Goal: Information Seeking & Learning: Learn about a topic

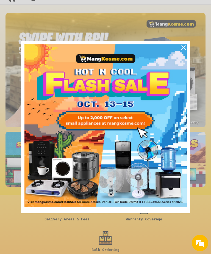
click at [79, 161] on img "Marketing offer form" at bounding box center [106, 125] width 163 height 163
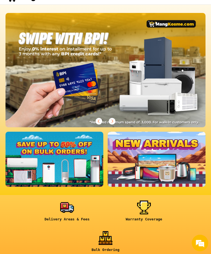
click at [185, 57] on div at bounding box center [106, 70] width 200 height 114
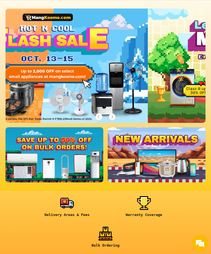
scroll to position [0, 200]
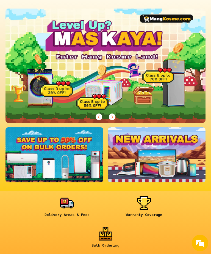
click at [59, 160] on link at bounding box center [55, 154] width 98 height 55
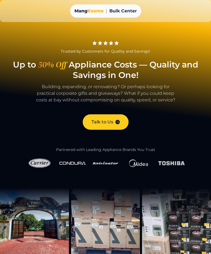
click at [50, 157] on img at bounding box center [39, 163] width 26 height 13
click at [113, 124] on link "Talk to Us" at bounding box center [106, 121] width 46 height 15
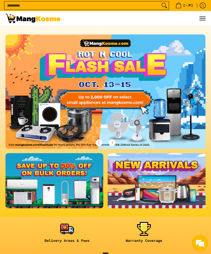
click at [203, 18] on span "Menu" at bounding box center [202, 18] width 7 height 0
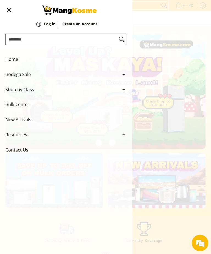
click at [26, 77] on span "Bodega Sale" at bounding box center [62, 74] width 113 height 15
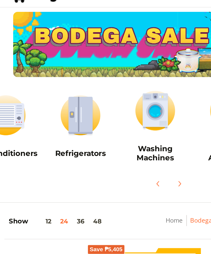
scroll to position [0, 23]
click at [99, 75] on img at bounding box center [97, 69] width 41 height 31
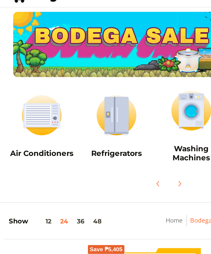
scroll to position [21, 68]
click at [146, 74] on img at bounding box center [166, 69] width 41 height 31
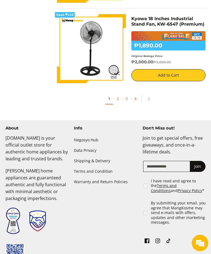
scroll to position [1930, 0]
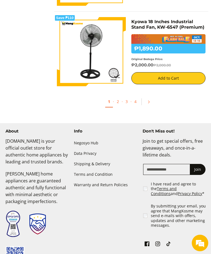
click at [122, 98] on link "2" at bounding box center [118, 101] width 8 height 11
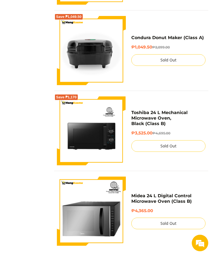
scroll to position [1774, 0]
